Goal: Complete application form: Complete application form

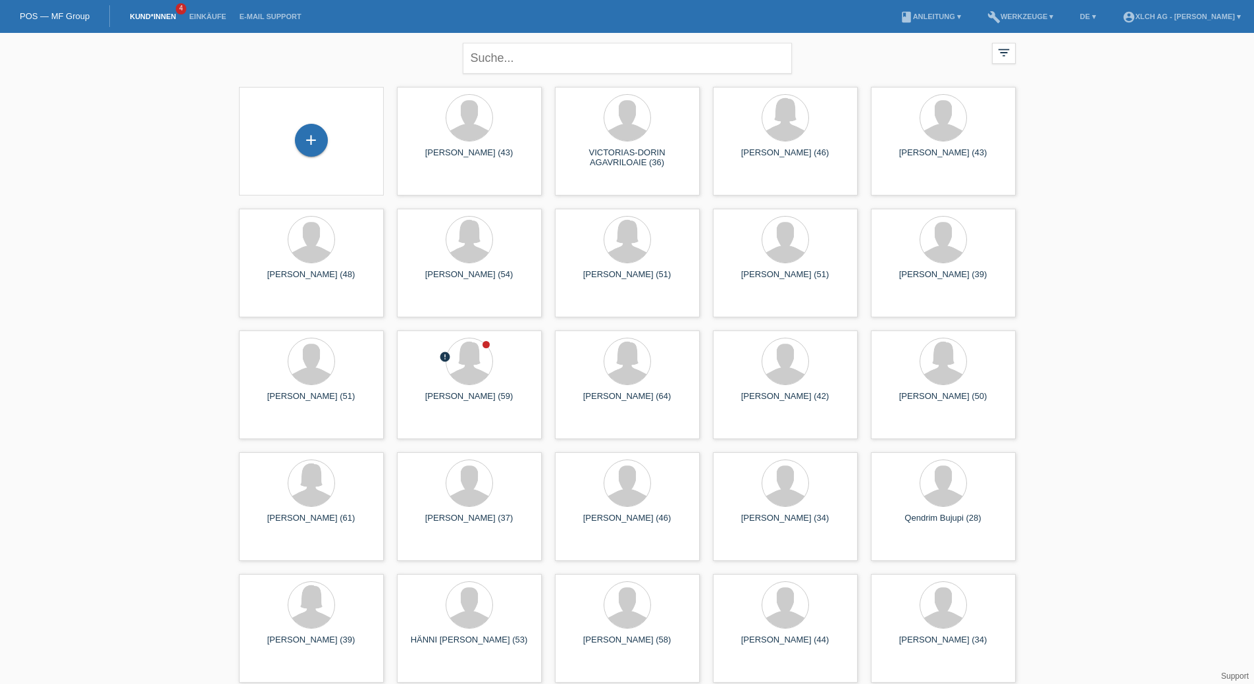
click at [306, 138] on div "+" at bounding box center [311, 140] width 33 height 33
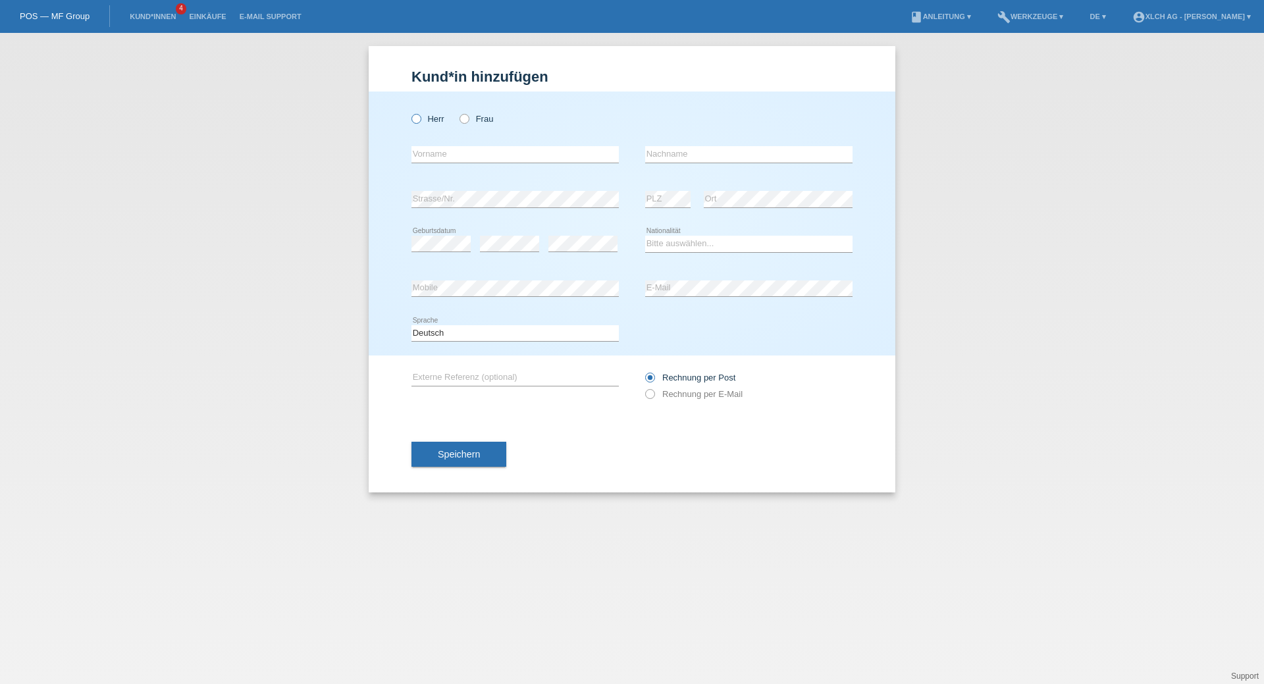
click at [409, 112] on icon at bounding box center [409, 112] width 0 height 0
click at [415, 120] on input "Herr" at bounding box center [415, 118] width 9 height 9
radio input "true"
click at [442, 160] on input "text" at bounding box center [514, 154] width 207 height 16
type input "[PERSON_NAME]"
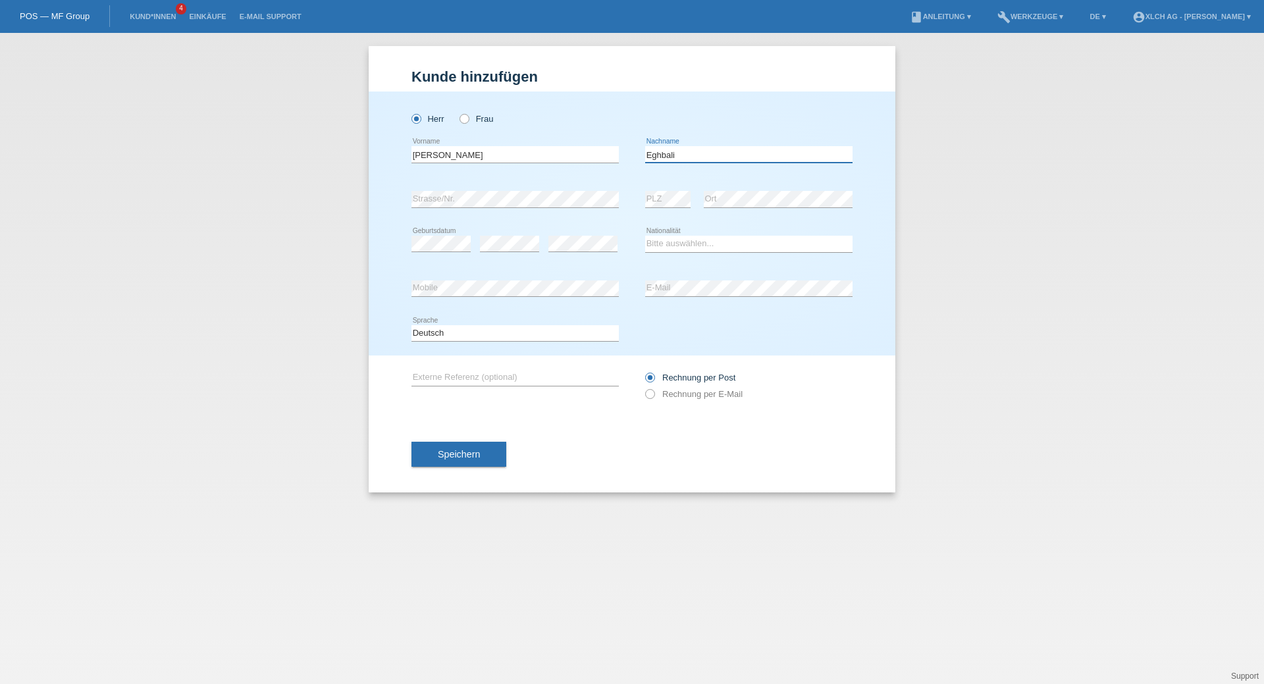
type input "Eghbali"
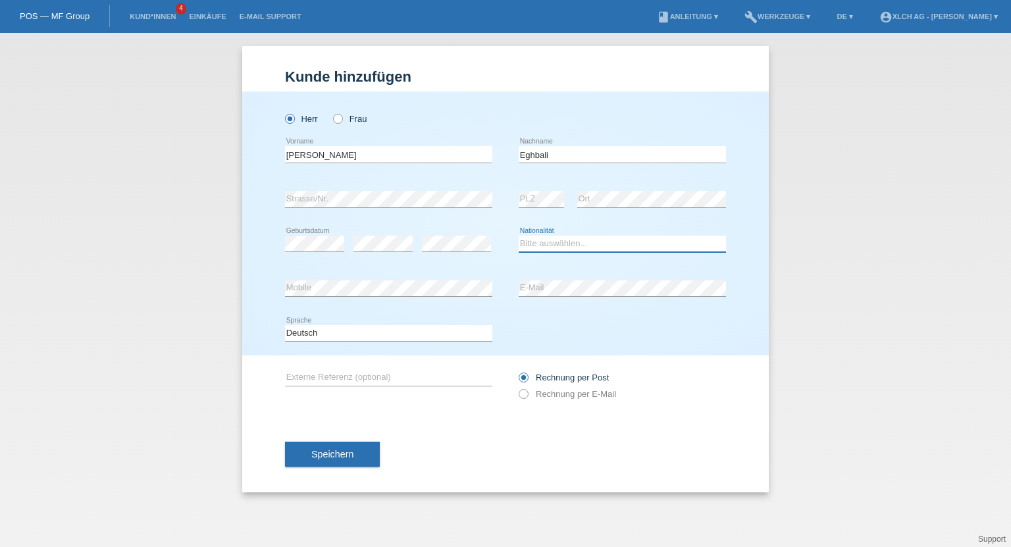
click at [544, 242] on select "Bitte auswählen... Schweiz Deutschland Liechtenstein Österreich ------------ Af…" at bounding box center [622, 244] width 207 height 16
select select "IR"
click at [519, 236] on select "Bitte auswählen... Schweiz Deutschland Liechtenstein Österreich ------------ Af…" at bounding box center [622, 244] width 207 height 16
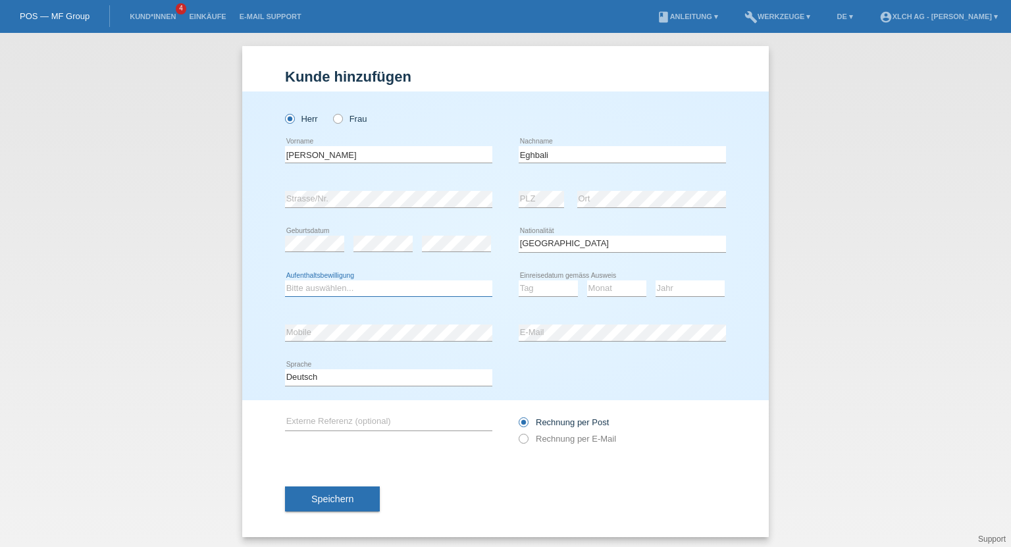
click at [415, 290] on select "Bitte auswählen... C B B - Flüchtlingsstatus Andere" at bounding box center [388, 288] width 207 height 16
select select "C"
click at [285, 280] on select "Bitte auswählen... C B B - Flüchtlingsstatus Andere" at bounding box center [388, 288] width 207 height 16
click at [537, 283] on select "Tag 01 02 03 04 05 06 07 08 09 10 11" at bounding box center [548, 288] width 59 height 16
click at [675, 290] on select "Jahr 2025 2024 2023 2022 2021 2020 2019 2018 2017 2016 2015 2014 2013 2012 2011…" at bounding box center [690, 288] width 69 height 16
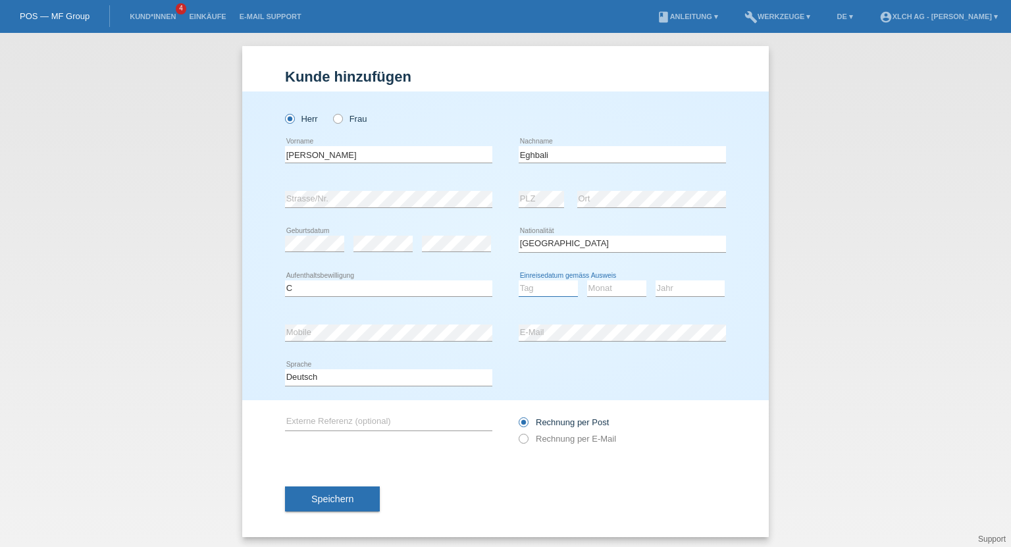
click at [560, 289] on select "Tag 01 02 03 04 05 06 07 08 09 10 11" at bounding box center [548, 288] width 59 height 16
select select "26"
click at [519, 280] on select "Tag 01 02 03 04 05 06 07 08 09 10 11" at bounding box center [548, 288] width 59 height 16
click at [597, 286] on select "Monat 01 02 03 04 05 06 07 08 09 10 11" at bounding box center [616, 288] width 59 height 16
select select "11"
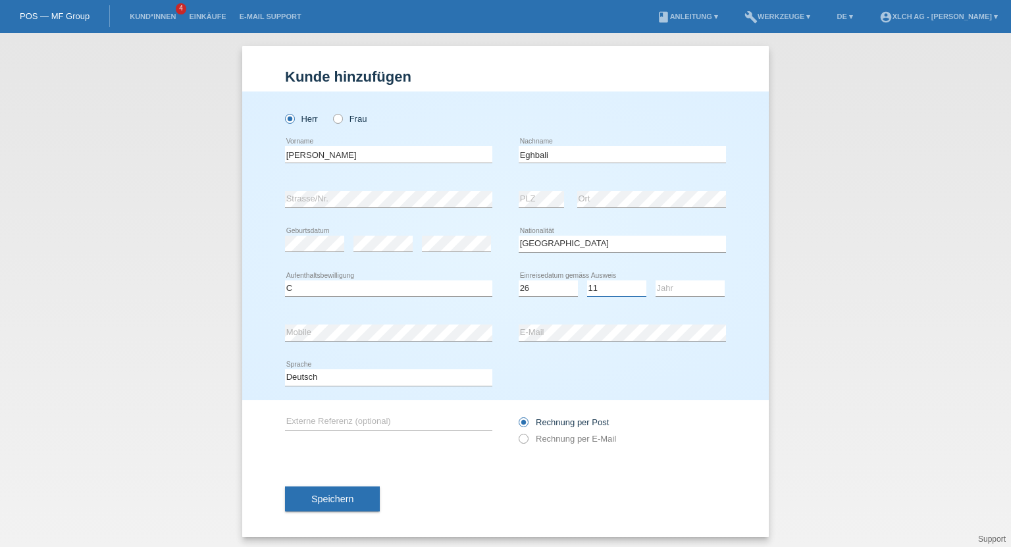
click at [587, 280] on select "Monat 01 02 03 04 05 06 07 08 09 10 11" at bounding box center [616, 288] width 59 height 16
click at [665, 284] on select "Jahr 2025 2024 2023 2022 2021 2020 2019 2018 2017 2016 2015 2014 2013 2012 2011…" at bounding box center [690, 288] width 69 height 16
select select "2004"
click at [656, 280] on select "Jahr 2025 2024 2023 2022 2021 2020 2019 2018 2017 2016 2015 2014 2013 2012 2011…" at bounding box center [690, 288] width 69 height 16
click at [517, 432] on icon at bounding box center [517, 432] width 0 height 0
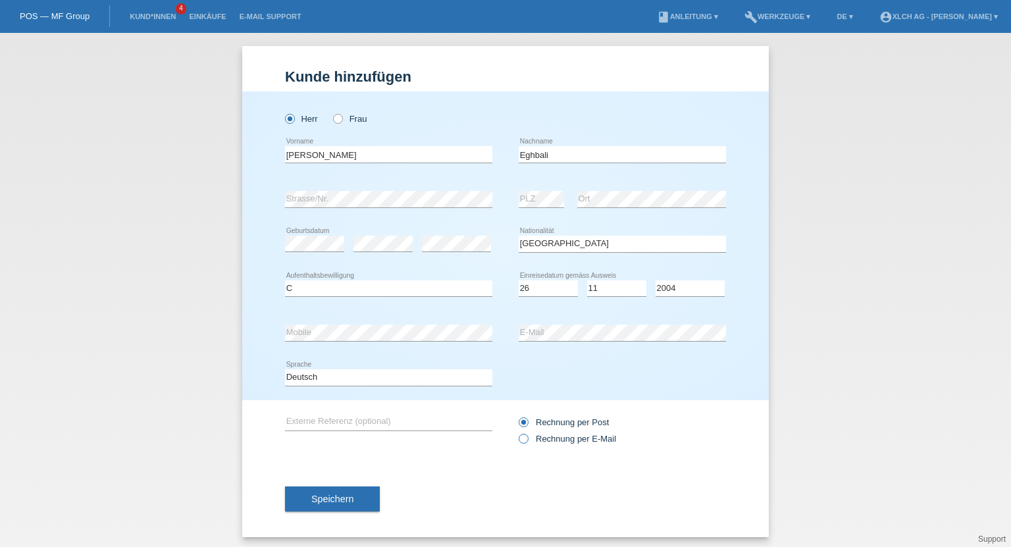
click at [524, 437] on input "Rechnung per E-Mail" at bounding box center [523, 442] width 9 height 16
radio input "true"
click at [332, 494] on span "Speichern" at bounding box center [332, 499] width 42 height 11
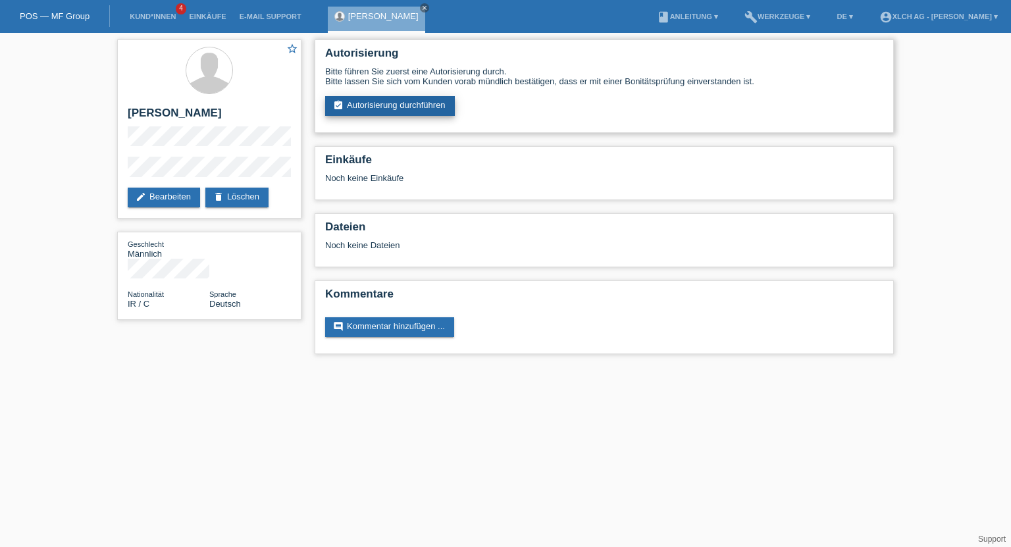
click at [434, 108] on link "assignment_turned_in Autorisierung durchführen" at bounding box center [390, 106] width 130 height 20
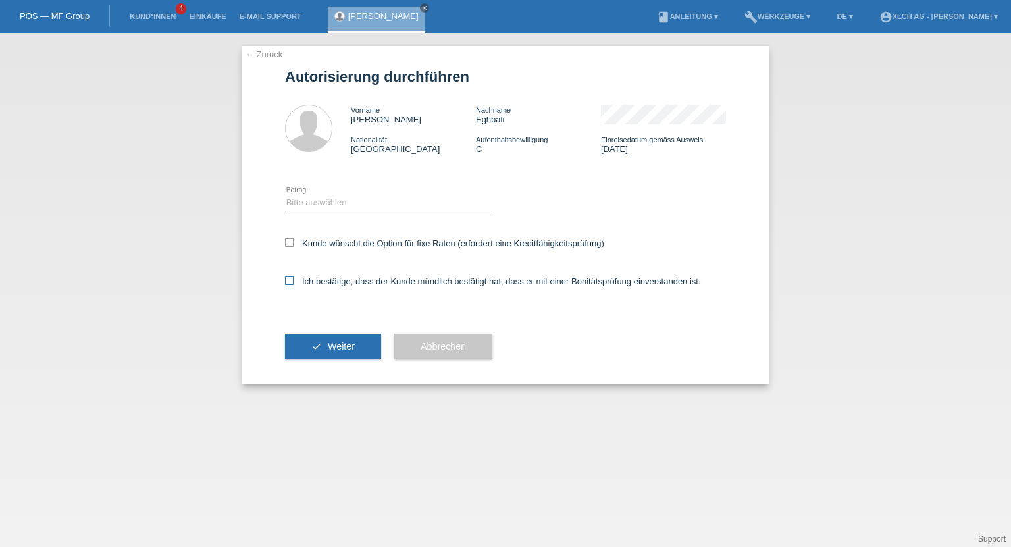
click at [290, 276] on icon at bounding box center [289, 280] width 9 height 9
click at [290, 276] on input "Ich bestätige, dass der Kunde mündlich bestätigt hat, dass er mit einer Bonität…" at bounding box center [289, 280] width 9 height 9
checkbox input "true"
click at [345, 204] on select "Bitte auswählen CHF 1.00 - CHF 499.00 CHF 500.00 - CHF 1'999.00 CHF 2'000.00 - …" at bounding box center [388, 203] width 207 height 16
select select "3"
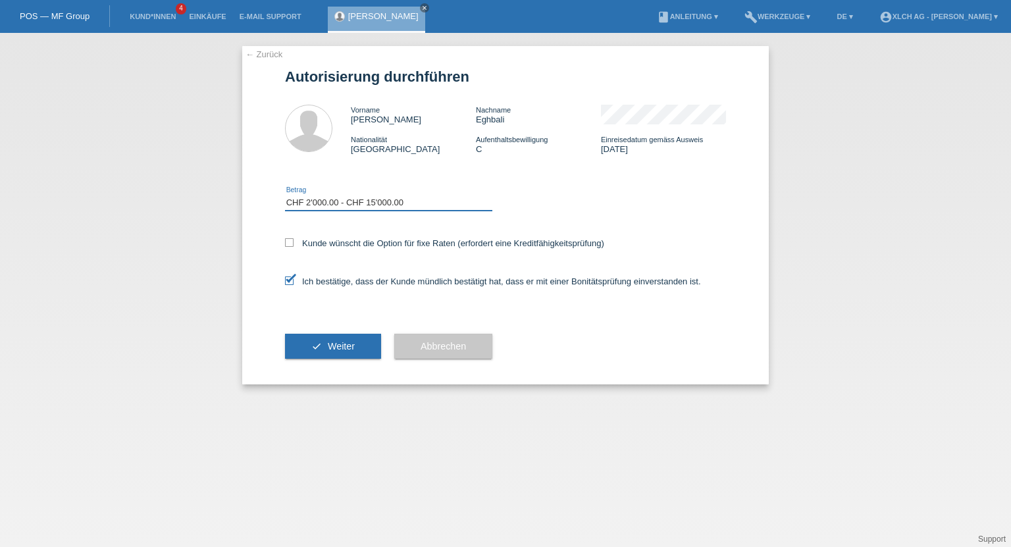
click at [285, 195] on select "Bitte auswählen CHF 1.00 - CHF 499.00 CHF 500.00 - CHF 1'999.00 CHF 2'000.00 - …" at bounding box center [388, 203] width 207 height 16
click at [336, 345] on span "Weiter" at bounding box center [341, 346] width 27 height 11
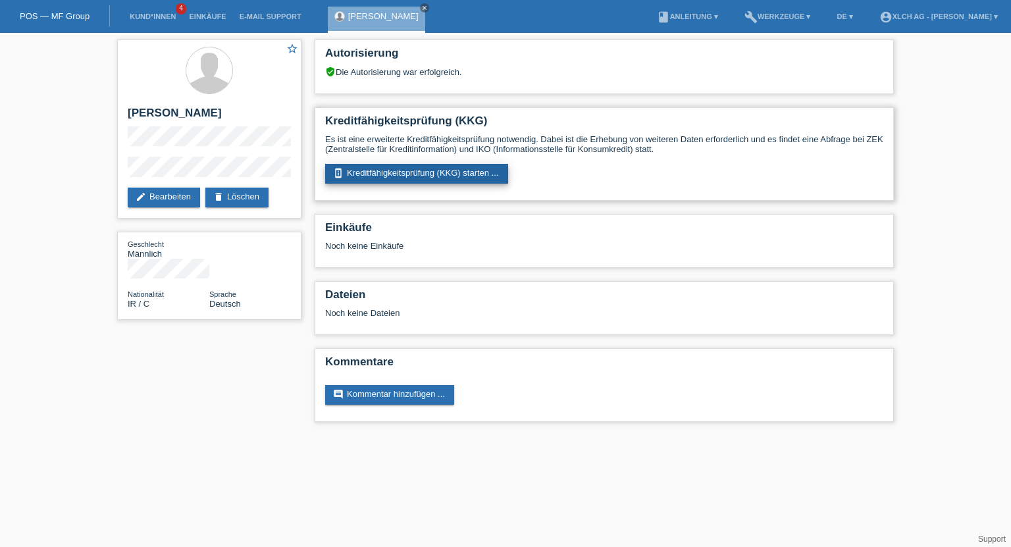
click at [377, 172] on link "perm_device_information Kreditfähigkeitsprüfung (KKG) starten ..." at bounding box center [416, 174] width 183 height 20
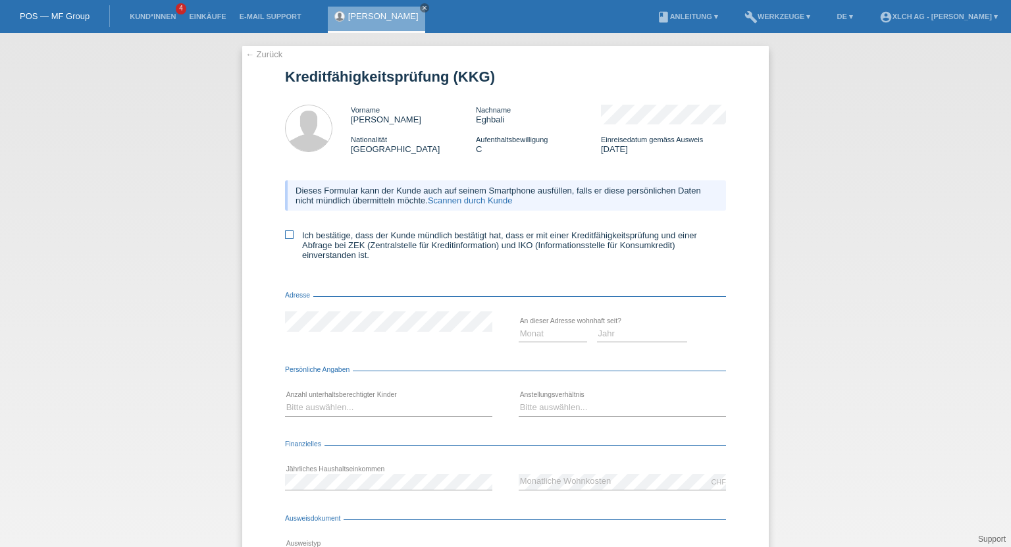
click at [285, 234] on icon at bounding box center [289, 234] width 9 height 9
click at [285, 234] on input "Ich bestätige, dass der Kunde mündlich bestätigt hat, dass er mit einer Kreditf…" at bounding box center [289, 234] width 9 height 9
checkbox input "true"
click at [335, 292] on form "Kreditfähigkeitsprüfung (KKG) Vorname [PERSON_NAME] Nachname Eghbali Nationalit…" at bounding box center [505, 361] width 441 height 587
click at [543, 337] on select "Monat 01 02 03 04 05 06 07 08 09 10" at bounding box center [553, 334] width 68 height 16
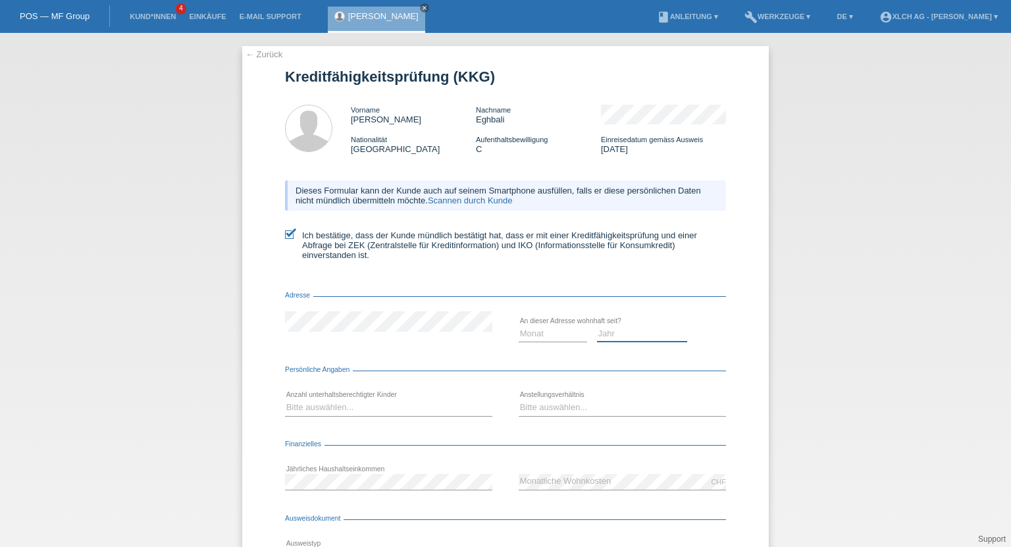
click at [619, 338] on select "Jahr 2025 2024 2023 2022 2021 2020 2019 2018 2017 2016 2015 2014 2013 2012 2011…" at bounding box center [642, 334] width 91 height 16
select select "2017"
click at [597, 327] on select "Jahr 2025 2024 2023 2022 2021 2020 2019 2018 2017 2016 2015 2014 2013 2012 2011…" at bounding box center [642, 334] width 91 height 16
click at [540, 334] on select "Monat 01 02 03 04 05 06 07 08 09 10" at bounding box center [553, 334] width 68 height 16
select select "01"
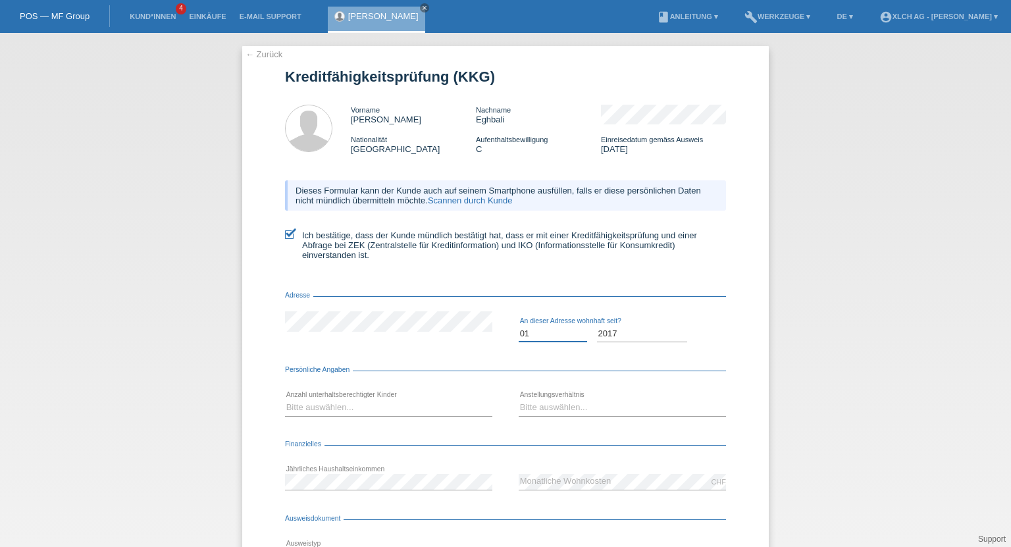
click at [519, 327] on select "Monat 01 02 03 04 05 06 07 08 09 10" at bounding box center [553, 334] width 68 height 16
click at [399, 409] on select "Bitte auswählen... 0 1 2 3 4 5 6 7 8 9" at bounding box center [388, 408] width 207 height 16
select select "1"
click at [285, 400] on select "Bitte auswählen... 0 1 2 3 4 5 6 7 8 9" at bounding box center [388, 408] width 207 height 16
click at [541, 409] on select "Bitte auswählen... Unbefristet Befristet Lehrling/Student Pensioniert Nicht arb…" at bounding box center [622, 408] width 207 height 16
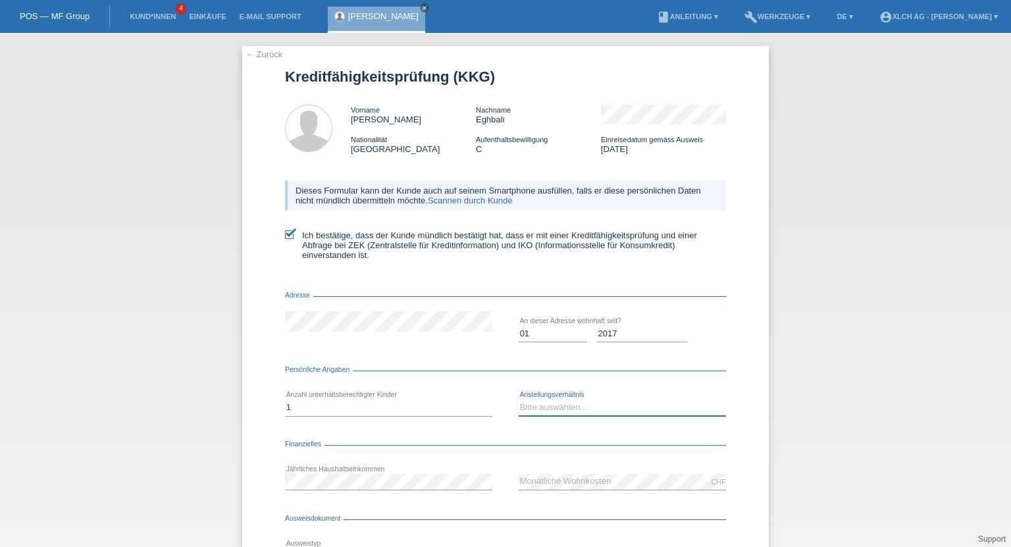
select select "UNLIMITED"
click at [519, 400] on select "Bitte auswählen... Unbefristet Befristet Lehrling/Student Pensioniert Nicht arb…" at bounding box center [622, 408] width 207 height 16
click at [232, 487] on div "← Zurück Kreditfähigkeitsprüfung (KKG) Vorname [PERSON_NAME] Nachname Eghbali N…" at bounding box center [505, 290] width 1011 height 514
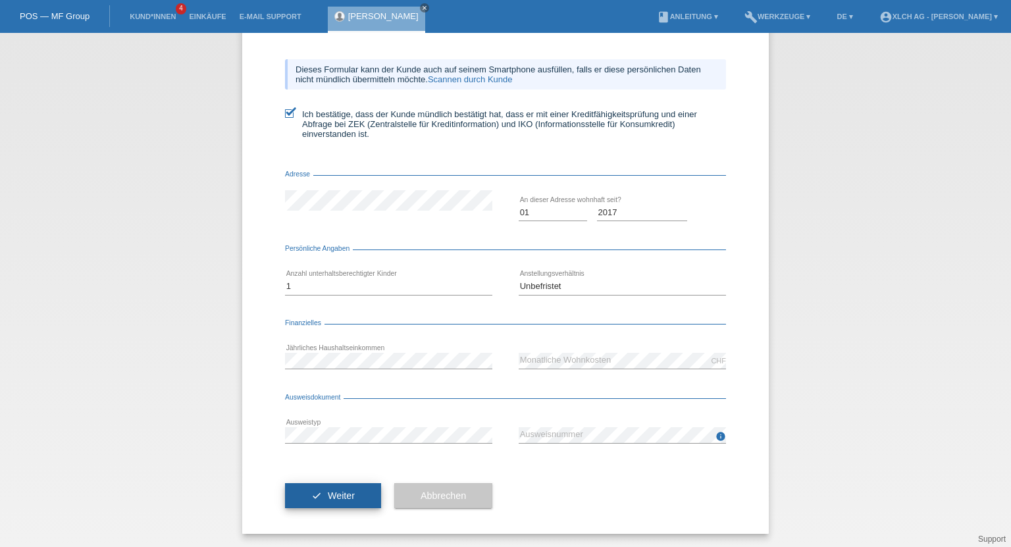
click at [334, 495] on span "Weiter" at bounding box center [341, 495] width 27 height 11
